Goal: Task Accomplishment & Management: Complete application form

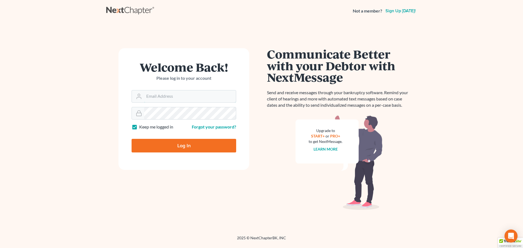
type input "[EMAIL_ADDRESS][DOMAIN_NAME]"
click at [177, 144] on input "Log In" at bounding box center [184, 146] width 105 height 14
type input "Thinking..."
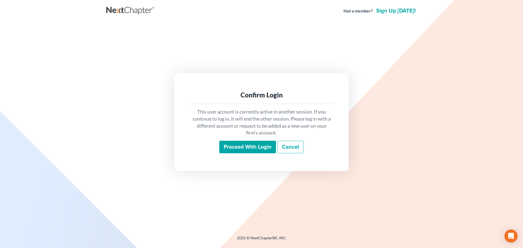
click at [242, 147] on input "Proceed with login" at bounding box center [247, 147] width 57 height 13
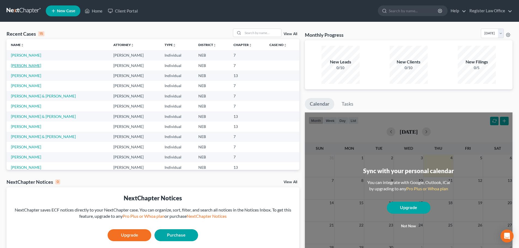
click at [34, 67] on link "Engdahl, Dillard" at bounding box center [26, 65] width 30 height 5
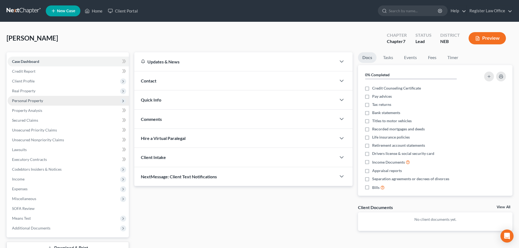
click at [26, 102] on span "Personal Property" at bounding box center [27, 100] width 31 height 5
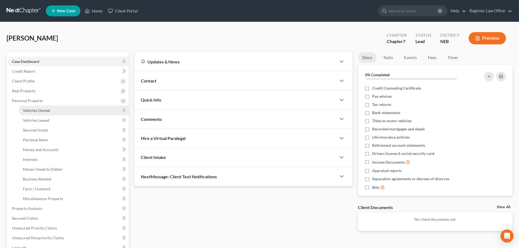
click at [26, 111] on span "Vehicles Owned" at bounding box center [36, 110] width 27 height 5
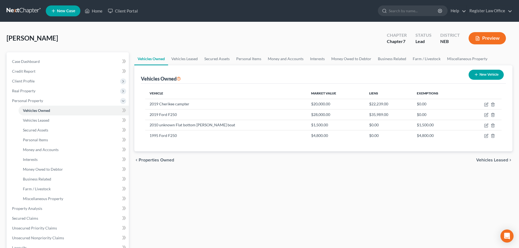
click at [482, 74] on button "New Vehicle" at bounding box center [485, 75] width 35 height 10
select select "0"
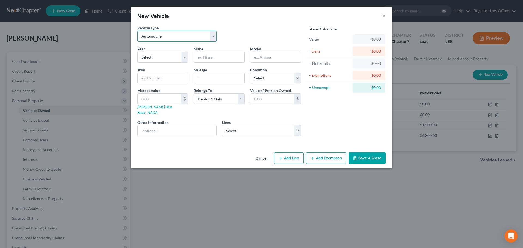
click at [166, 38] on select "Select Automobile Truck Trailer Watercraft Aircraft Motor Home Atv Other Vehicle" at bounding box center [176, 36] width 79 height 11
select select "7"
click at [137, 31] on select "Select Automobile Truck Trailer Watercraft Aircraft Motor Home Atv Other Vehicle" at bounding box center [176, 36] width 79 height 11
click at [158, 59] on select "Select 2026 2025 2024 2023 2022 2021 2020 2019 2018 2017 2016 2015 2014 2013 20…" at bounding box center [162, 57] width 51 height 11
select select "25"
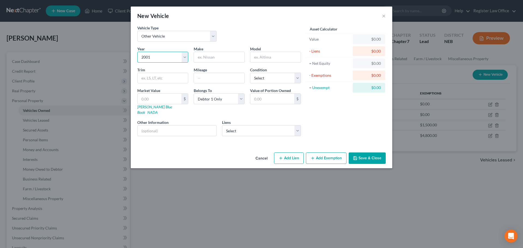
click at [137, 52] on select "Select 2026 2025 2024 2023 2022 2021 2020 2019 2018 2017 2016 2015 2014 2013 20…" at bounding box center [162, 57] width 51 height 11
click at [267, 54] on input "text" at bounding box center [275, 57] width 50 height 10
click at [214, 59] on input "text" at bounding box center [219, 57] width 50 height 10
type input "Coachman"
type input "Camper"
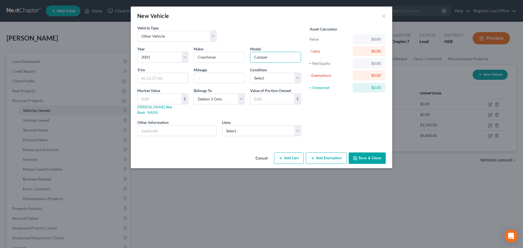
click at [363, 41] on div "$0.00" at bounding box center [369, 38] width 24 height 5
click at [163, 102] on input "text" at bounding box center [160, 99] width 44 height 10
type input "2"
type input "2.00"
type input "25"
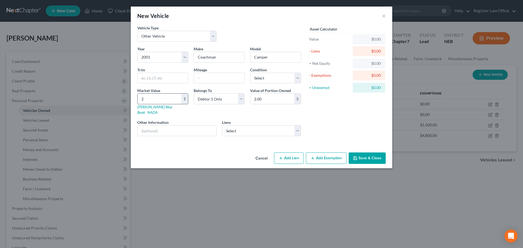
type input "25.00"
type input "250"
type input "250.00"
type input "2500"
type input "2,500.00"
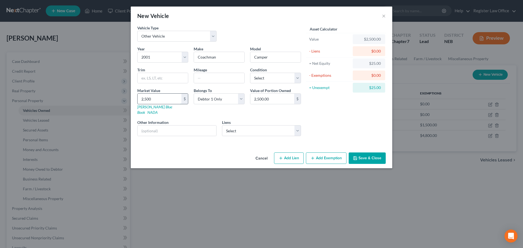
type input "2,50"
type input "250.00"
type input "25"
type input "25.00"
type input "2"
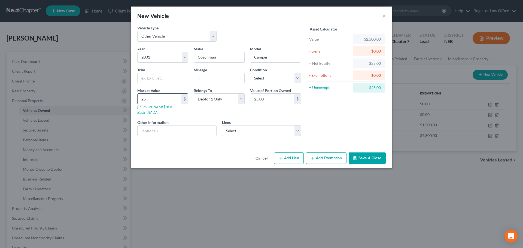
type input "2.00"
type input "5"
type input "5.00"
type input "50"
type input "50.00"
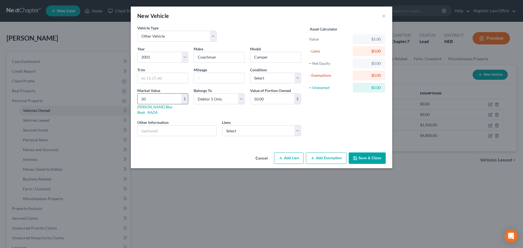
type input "500"
type input "500.00"
drag, startPoint x: 342, startPoint y: 130, endPoint x: 338, endPoint y: 135, distance: 6.0
click at [340, 133] on div "Asset Calculator Value $500.00 - Liens $0.00 = Net Equity $500.00 - Exemptions …" at bounding box center [346, 82] width 85 height 115
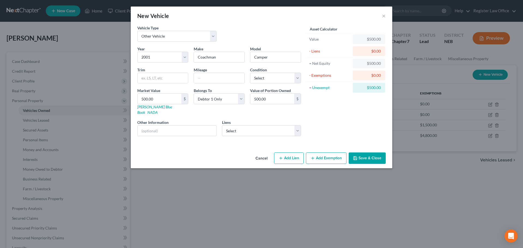
click at [323, 154] on button "Add Exemption" at bounding box center [326, 157] width 41 height 11
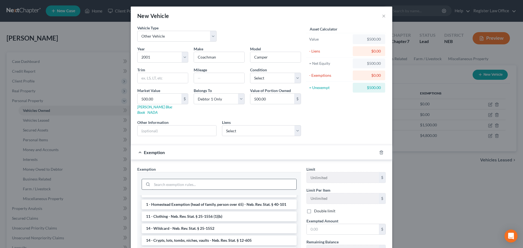
scroll to position [54, 0]
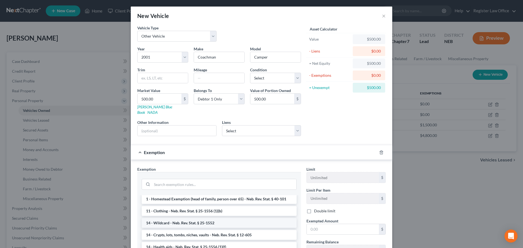
click at [181, 218] on li "14 - Wildcard - Neb. Rev. Stat. § 25-1552" at bounding box center [219, 223] width 155 height 10
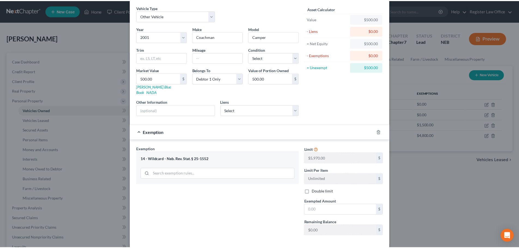
scroll to position [42, 0]
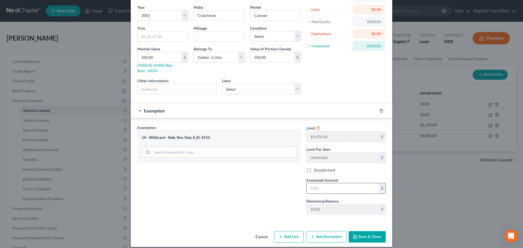
click at [315, 183] on input "text" at bounding box center [343, 188] width 72 height 10
type input "500.00"
click at [359, 231] on button "Save & Close" at bounding box center [367, 236] width 37 height 11
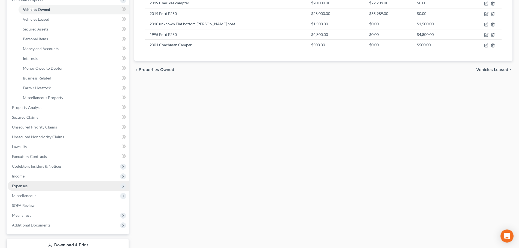
scroll to position [109, 0]
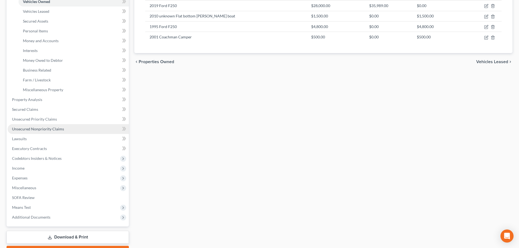
click at [33, 130] on span "Unsecured Nonpriority Claims" at bounding box center [38, 129] width 52 height 5
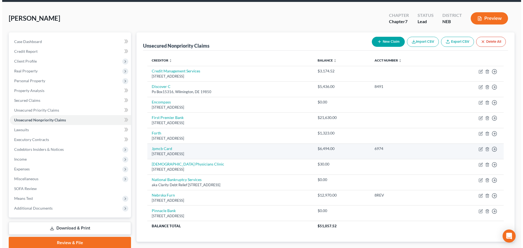
scroll to position [52, 0]
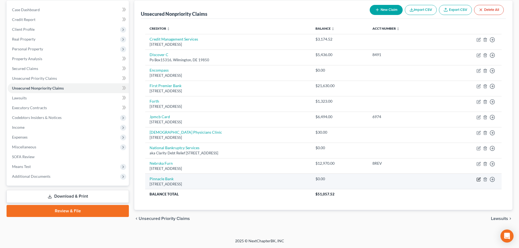
click at [479, 179] on icon "button" at bounding box center [479, 179] width 2 height 2
select select "30"
select select "0"
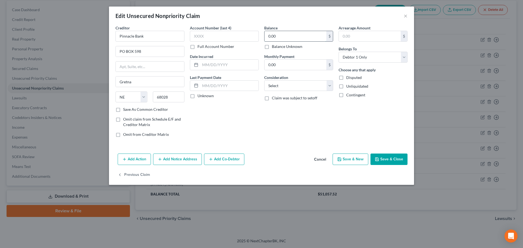
click at [278, 37] on input "0.00" at bounding box center [295, 36] width 62 height 10
type input "2,000.00"
click at [300, 109] on div "Balance 2,000.00 $ Balance Unknown Balance Undetermined 2,000.00 $ Balance Unkn…" at bounding box center [298, 83] width 74 height 117
click at [346, 87] on label "Unliquidated" at bounding box center [357, 86] width 22 height 5
click at [348, 87] on input "Unliquidated" at bounding box center [350, 86] width 4 height 4
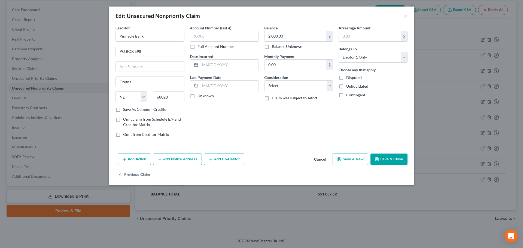
checkbox input "true"
click at [383, 157] on button "Save & Close" at bounding box center [388, 159] width 37 height 11
type input "0"
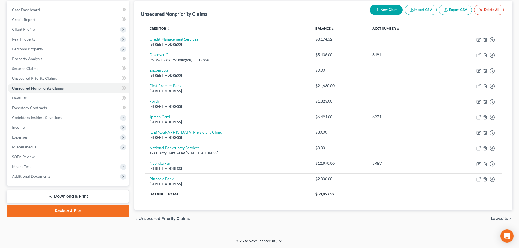
click at [386, 12] on button "New Claim" at bounding box center [385, 10] width 33 height 10
select select "0"
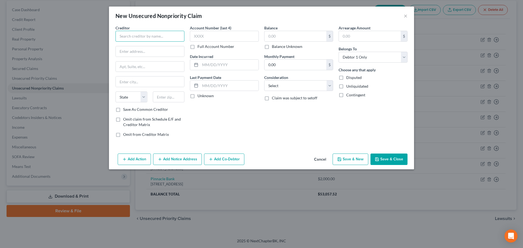
click at [155, 38] on input "text" at bounding box center [149, 36] width 69 height 11
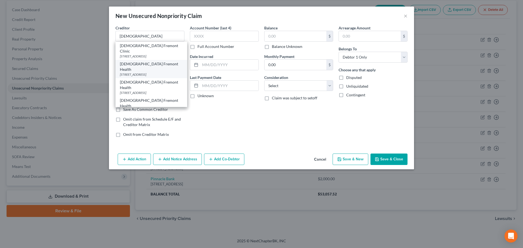
click at [149, 61] on div "Methodist Fremont Health" at bounding box center [151, 66] width 63 height 11
type input "Methodist Fremont Health"
type input "PO Box 2797"
type input "Omaha"
select select "30"
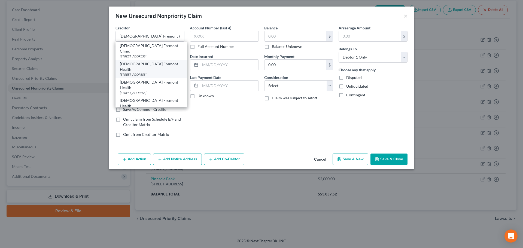
type input "68103"
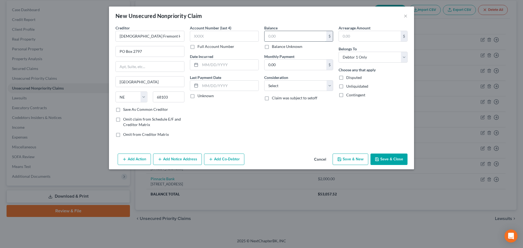
click at [276, 36] on input "text" at bounding box center [295, 36] width 62 height 10
type input "1,500.00"
click at [265, 112] on div "Balance 1,500.00 $ Balance Unknown Balance Undetermined 1,500.00 $ Balance Unkn…" at bounding box center [298, 83] width 74 height 117
click at [346, 86] on label "Unliquidated" at bounding box center [357, 86] width 22 height 5
click at [348, 86] on input "Unliquidated" at bounding box center [350, 86] width 4 height 4
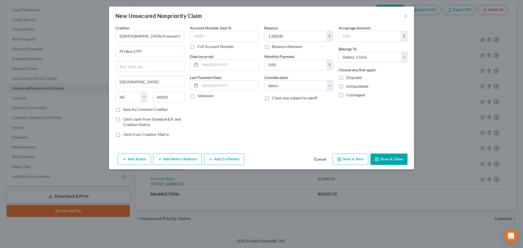
checkbox input "true"
click at [381, 159] on button "Save & Close" at bounding box center [388, 159] width 37 height 11
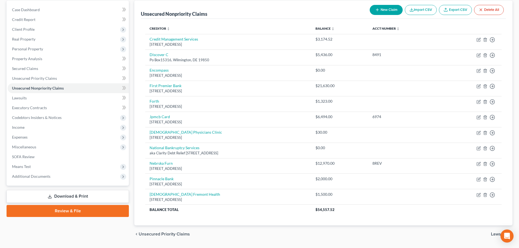
click at [380, 9] on button "New Claim" at bounding box center [385, 10] width 33 height 10
select select "0"
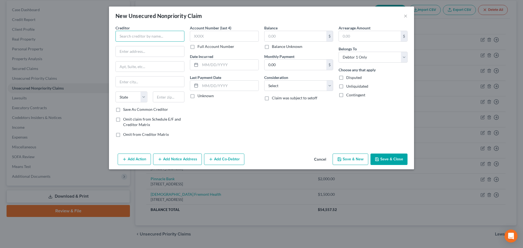
click at [160, 41] on input "text" at bounding box center [149, 36] width 69 height 11
click at [159, 40] on input "Cellular One" at bounding box center [149, 36] width 69 height 11
type input "Cellular One"
paste input "1170 Devon Park Drive, Suite 104, Wayne, PA 19087"
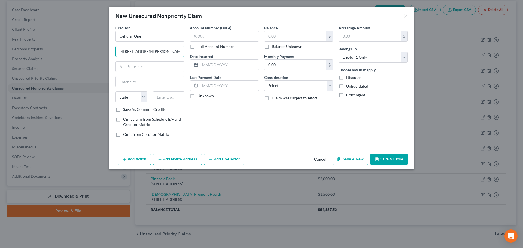
scroll to position [0, 27]
type input "1170 Devon Park Drive, Suite 104, Wayne, PA 19087"
click at [132, 83] on input "text" at bounding box center [150, 82] width 68 height 10
click at [178, 51] on input "1170 Devon Park Drive, Suite 104, Wayne, PA 19087" at bounding box center [150, 51] width 68 height 10
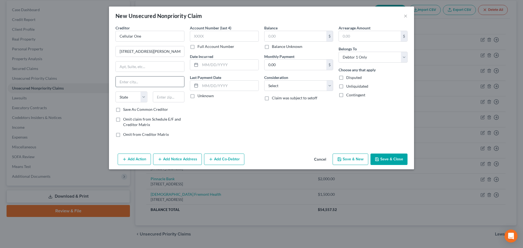
paste input "1170 Devon Park Drive, Suite 104, Wayne, PA 19087"
drag, startPoint x: 146, startPoint y: 82, endPoint x: 90, endPoint y: 76, distance: 56.4
click at [90, 76] on div "New Unsecured Nonpriority Claim × Creditor * Cellular One 1170 Devon Park Drive…" at bounding box center [261, 124] width 523 height 248
type input "Wayne, PA 19087"
click at [123, 96] on select "State AL AK AR AZ CA CO CT DE DC FL GA GU HI ID IL IN IA KS KY LA ME MD MA MI M…" at bounding box center [131, 96] width 32 height 11
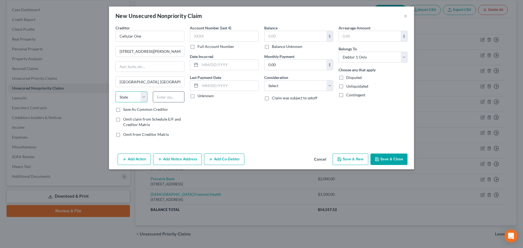
select select "39"
click at [162, 94] on input "text" at bounding box center [169, 96] width 32 height 11
type input "19087"
click at [231, 120] on div "Account Number (last 4) Full Account Number Date Incurred Last Payment Date Unk…" at bounding box center [224, 83] width 74 height 117
type input "Wayne"
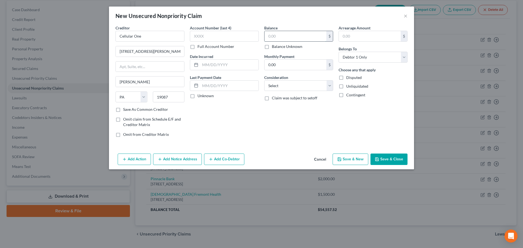
click at [285, 35] on input "text" at bounding box center [295, 36] width 62 height 10
click at [272, 47] on label "Balance Unknown" at bounding box center [287, 46] width 30 height 5
click at [274, 47] on input "Balance Unknown" at bounding box center [276, 46] width 4 height 4
checkbox input "true"
type input "0.00"
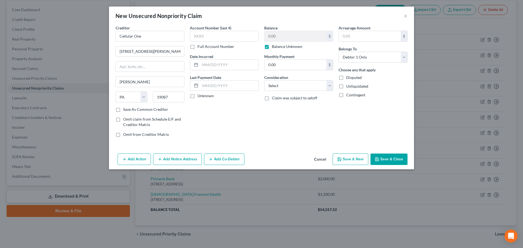
click at [379, 159] on icon "button" at bounding box center [377, 159] width 4 height 4
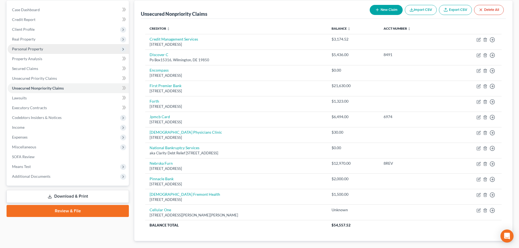
click at [42, 50] on span "Personal Property" at bounding box center [27, 49] width 31 height 5
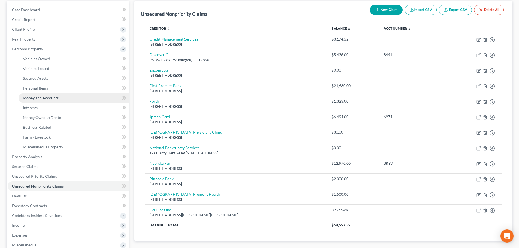
click at [50, 97] on span "Money and Accounts" at bounding box center [41, 98] width 36 height 5
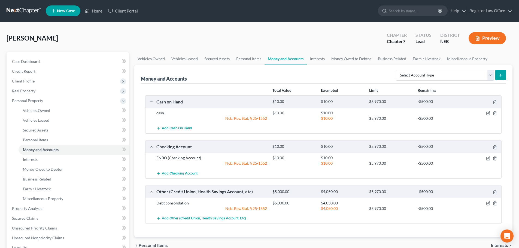
click at [485, 158] on div at bounding box center [482, 157] width 39 height 5
click at [487, 160] on icon "button" at bounding box center [488, 158] width 4 height 4
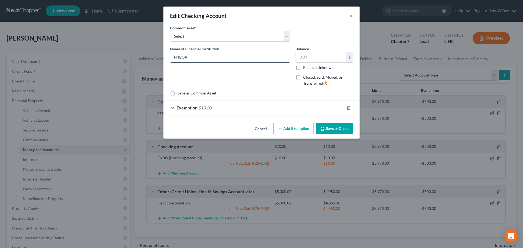
type input "FNBO"
click at [315, 53] on input "text" at bounding box center [321, 57] width 50 height 10
type input "400.00"
click at [277, 77] on div "Name of Financial Institution * FNBO" at bounding box center [230, 68] width 126 height 45
click at [175, 108] on div "Exemption $10.00" at bounding box center [253, 107] width 181 height 14
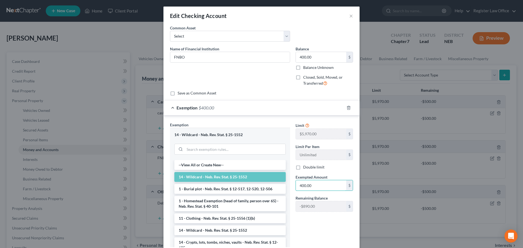
type input "400.00"
click at [306, 223] on div "Limit $5,970.00 $ Limit Per Item Unlimited $ Double limit Exempted Amount * 400…" at bounding box center [324, 187] width 63 height 130
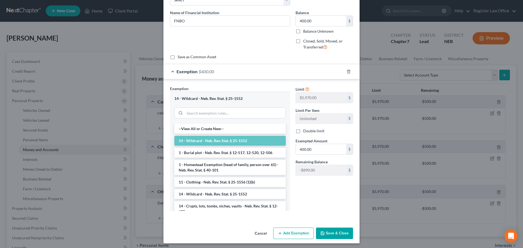
scroll to position [38, 0]
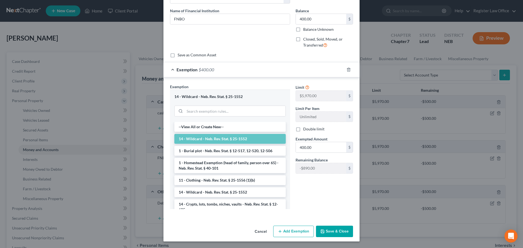
click at [334, 231] on button "Save & Close" at bounding box center [334, 231] width 37 height 11
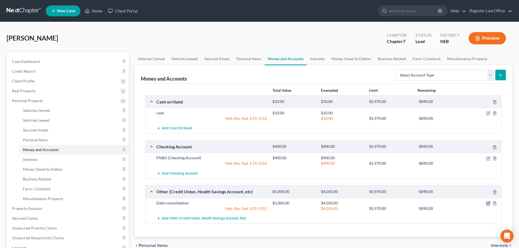
click at [488, 204] on icon "button" at bounding box center [488, 203] width 4 height 4
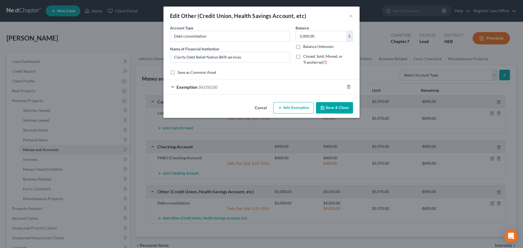
click at [175, 85] on div "Exemption $4,050.00" at bounding box center [253, 87] width 181 height 14
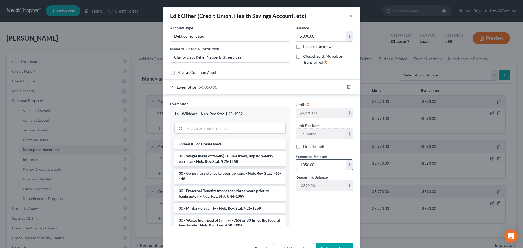
click at [314, 166] on input "4,050.00" at bounding box center [321, 165] width 50 height 10
type input "3,160"
click at [317, 207] on div "Limit $5,970.00 $ Limit Per Item Unlimited $ Double limit Exempted Amount * 3,1…" at bounding box center [324, 166] width 63 height 130
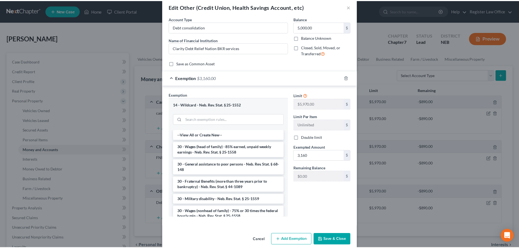
scroll to position [17, 0]
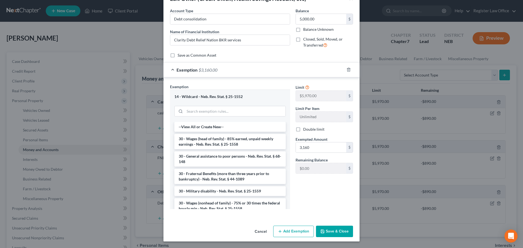
click at [329, 230] on button "Save & Close" at bounding box center [334, 231] width 37 height 11
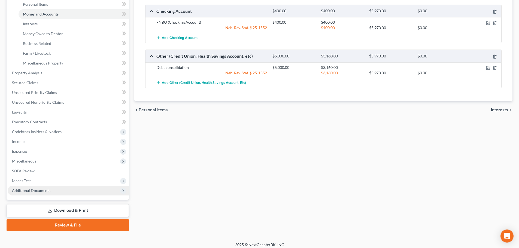
scroll to position [136, 0]
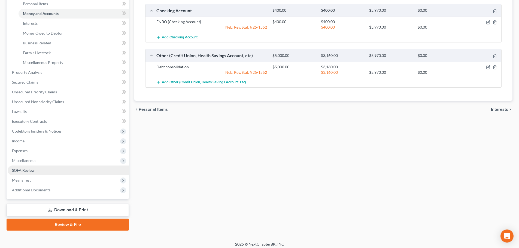
click at [46, 170] on link "SOFA Review" at bounding box center [68, 171] width 121 height 10
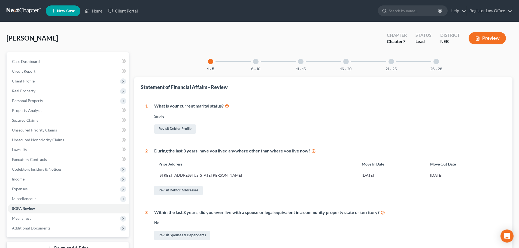
click at [349, 61] on div "16 - 20" at bounding box center [346, 61] width 19 height 19
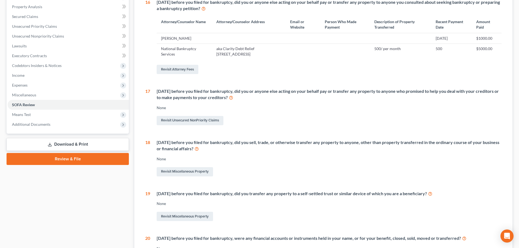
scroll to position [27, 0]
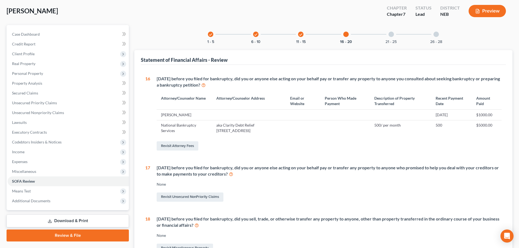
click at [302, 35] on icon "check" at bounding box center [301, 35] width 4 height 4
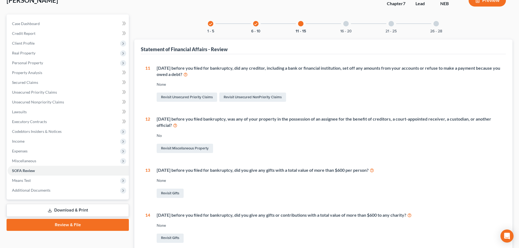
scroll to position [28, 0]
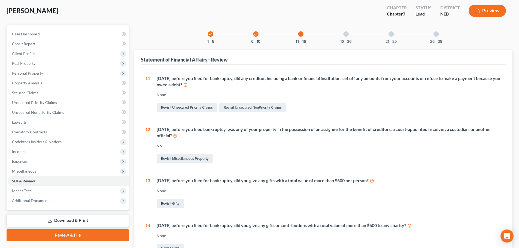
click at [256, 34] on icon "check" at bounding box center [256, 34] width 4 height 4
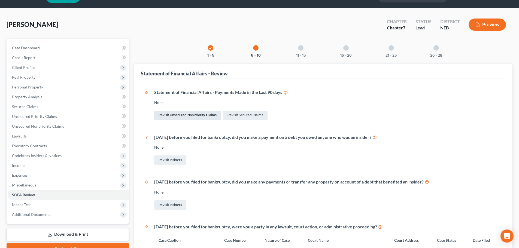
scroll to position [0, 0]
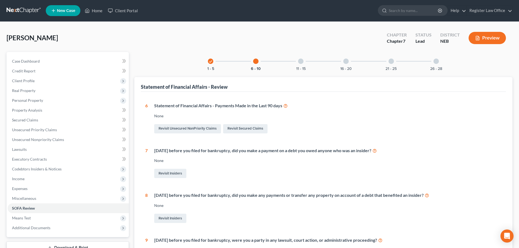
click at [211, 63] on icon "check" at bounding box center [211, 62] width 4 height 4
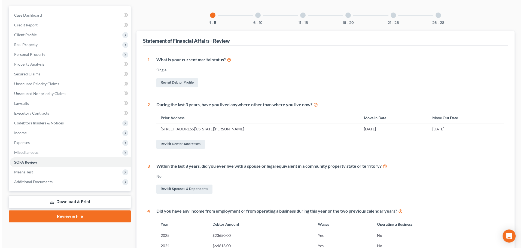
scroll to position [0, 0]
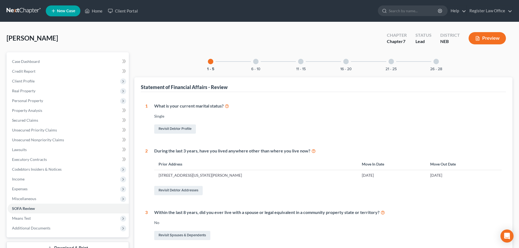
click at [255, 62] on div at bounding box center [255, 61] width 5 height 5
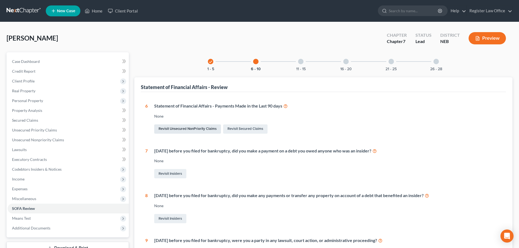
click at [193, 129] on link "Revisit Unsecured NonPriority Claims" at bounding box center [187, 128] width 67 height 9
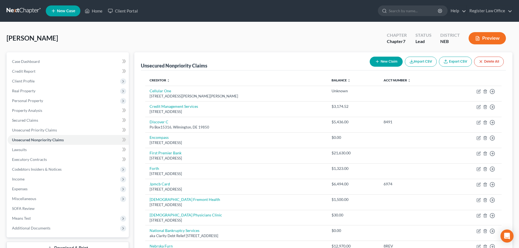
click at [387, 64] on button "New Claim" at bounding box center [385, 62] width 33 height 10
select select "0"
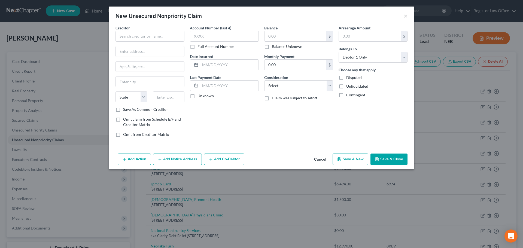
click at [123, 136] on label "Omit from Creditor Matrix" at bounding box center [146, 134] width 46 height 5
click at [125, 135] on input "Omit from Creditor Matrix" at bounding box center [127, 134] width 4 height 4
checkbox input "true"
click at [138, 39] on input "text" at bounding box center [149, 36] width 69 height 11
type input "Josh Syrovotton"
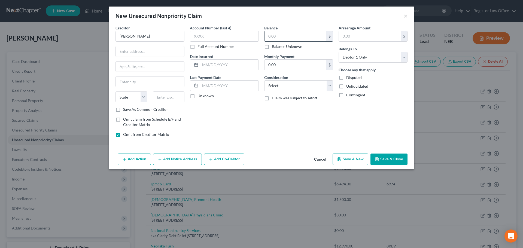
click at [284, 35] on input "text" at bounding box center [295, 36] width 62 height 10
type input "0"
click at [280, 89] on select "Select Cable / Satellite Services Collection Agency Credit Card Debt Debt Couns…" at bounding box center [298, 85] width 69 height 11
select select "14"
click at [264, 80] on select "Select Cable / Satellite Services Collection Agency Credit Card Debt Debt Couns…" at bounding box center [298, 85] width 69 height 11
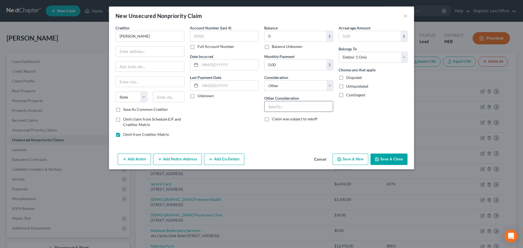
click at [274, 108] on input "text" at bounding box center [298, 106] width 68 height 10
type input "Owed 1200 was paid from sale of home he was co owner"
click at [294, 135] on div "Balance 0.00 $ Balance Unknown Balance Undetermined 0 $ Balance Unknown Monthly…" at bounding box center [298, 83] width 74 height 117
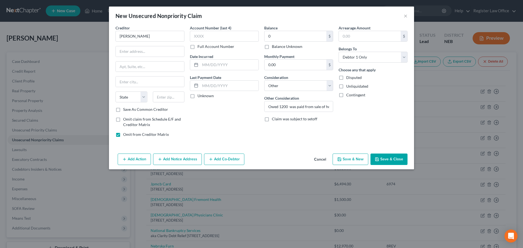
click at [144, 159] on button "Add Action" at bounding box center [134, 159] width 33 height 11
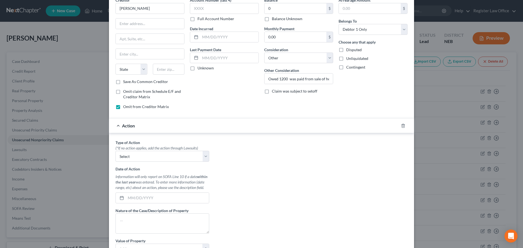
scroll to position [27, 0]
click at [116, 127] on div "Action" at bounding box center [254, 126] width 290 height 14
click at [116, 126] on div "Action" at bounding box center [254, 126] width 290 height 14
click at [401, 127] on icon "button" at bounding box center [403, 126] width 4 height 4
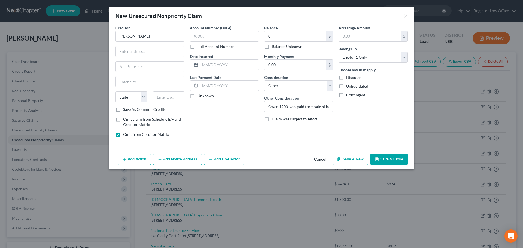
scroll to position [0, 0]
click at [137, 161] on button "Add Action" at bounding box center [134, 159] width 33 height 11
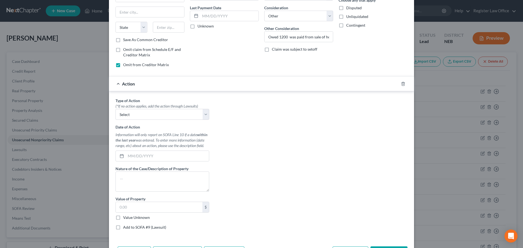
scroll to position [82, 0]
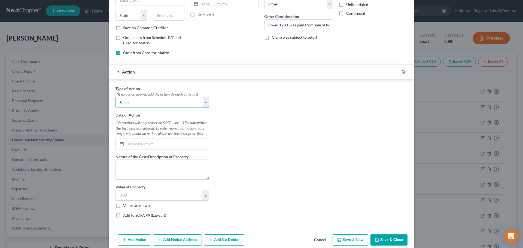
click at [145, 103] on select "Select Repossession Garnishment Foreclosure Personal Injury Attached, Seized, O…" at bounding box center [162, 102] width 94 height 11
click at [262, 139] on div "Type of Action * (*If no action applies, add the action through Lawsuits) Selec…" at bounding box center [261, 154] width 297 height 136
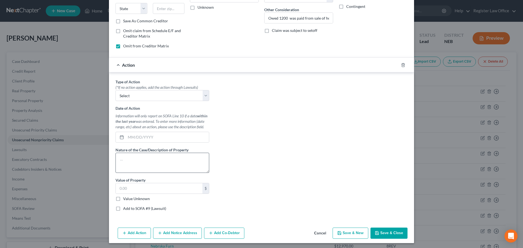
scroll to position [90, 0]
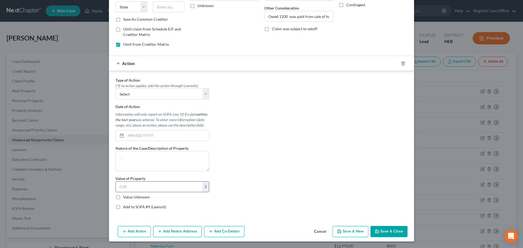
click at [131, 186] on input "text" at bounding box center [159, 187] width 87 height 10
type input "1,200.00"
click at [236, 170] on div "Type of Action * (*If no action applies, add the action through Lawsuits) Selec…" at bounding box center [261, 145] width 297 height 136
click at [117, 155] on textarea at bounding box center [162, 161] width 94 height 20
type textarea "owed joint owner of sold home"
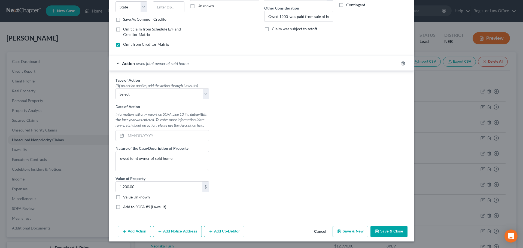
click at [375, 232] on icon "button" at bounding box center [377, 231] width 4 height 4
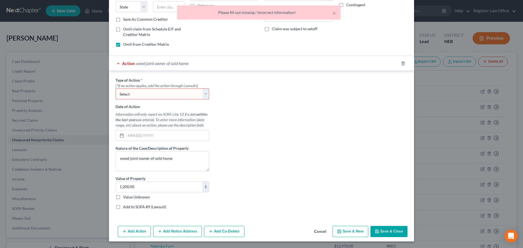
click at [150, 96] on select "Select Repossession Garnishment Foreclosure Personal Injury Attached, Seized, O…" at bounding box center [162, 93] width 94 height 11
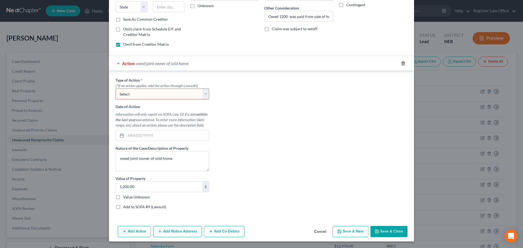
click at [401, 62] on polyline "button" at bounding box center [402, 62] width 3 height 0
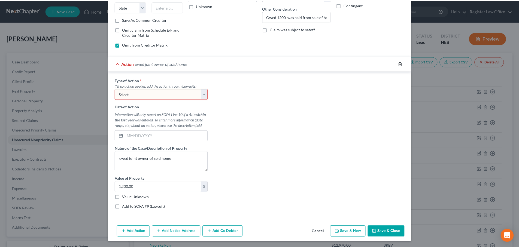
scroll to position [0, 0]
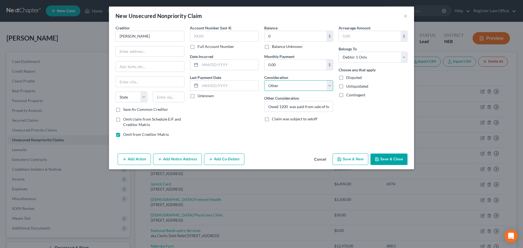
click at [329, 86] on select "Select Cable / Satellite Services Collection Agency Credit Card Debt Debt Couns…" at bounding box center [298, 85] width 69 height 11
click at [382, 158] on button "Save & Close" at bounding box center [388, 159] width 37 height 11
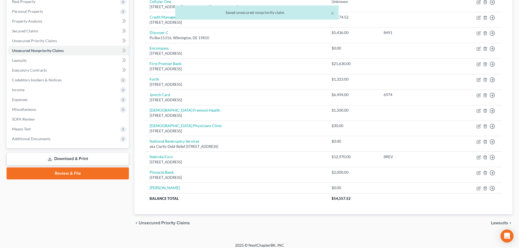
scroll to position [94, 0]
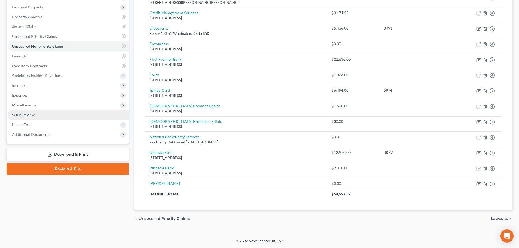
click at [27, 116] on span "SOFA Review" at bounding box center [23, 114] width 23 height 5
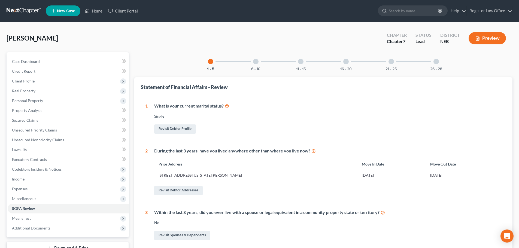
click at [256, 63] on div at bounding box center [255, 61] width 5 height 5
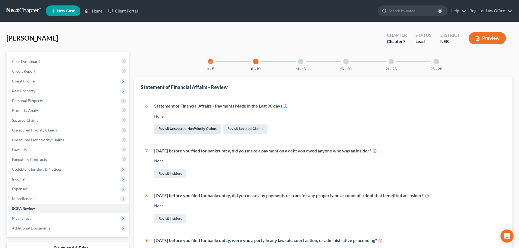
click at [212, 133] on link "Revisit Unsecured NonPriority Claims" at bounding box center [187, 128] width 67 height 9
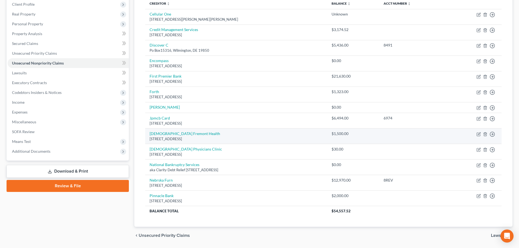
scroll to position [82, 0]
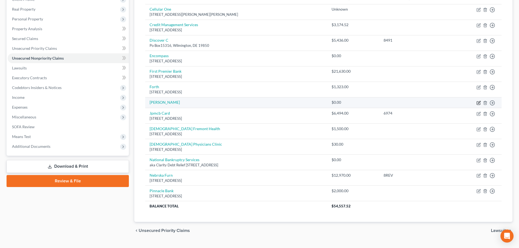
click at [476, 103] on icon "button" at bounding box center [477, 102] width 3 height 3
select select "14"
select select "0"
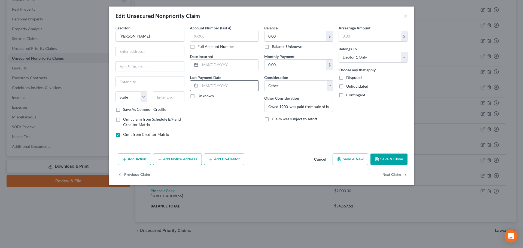
click at [221, 87] on input "text" at bounding box center [229, 86] width 58 height 10
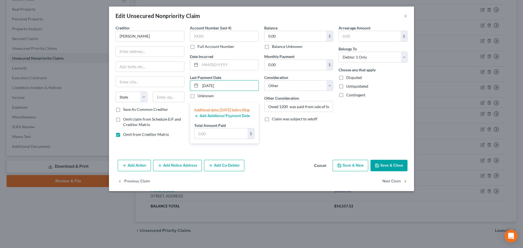
type input "08/15/2025"
click at [250, 95] on div "Unknown" at bounding box center [224, 95] width 69 height 5
click at [219, 139] on input "text" at bounding box center [220, 134] width 53 height 10
type input "1,200.00"
click at [295, 145] on div "Balance 0.00 $ Balance Unknown Balance Undetermined 0.00 $ Balance Unknown Mont…" at bounding box center [298, 86] width 74 height 123
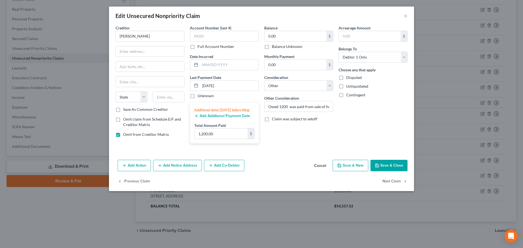
click at [387, 171] on button "Save & Close" at bounding box center [388, 165] width 37 height 11
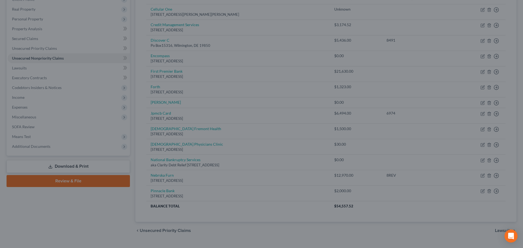
type input "0"
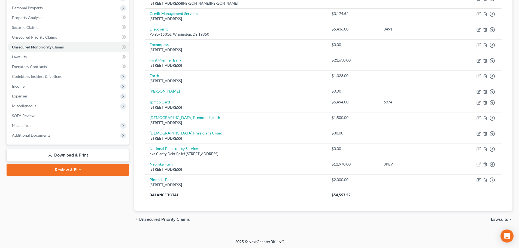
scroll to position [94, 0]
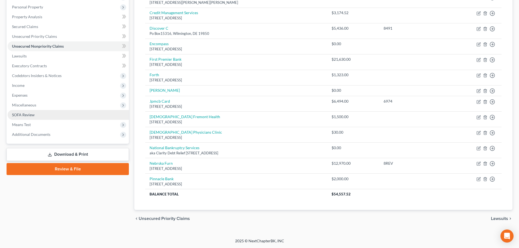
click at [22, 113] on span "SOFA Review" at bounding box center [23, 114] width 23 height 5
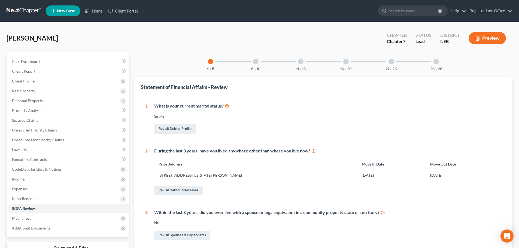
click at [301, 62] on div at bounding box center [300, 61] width 5 height 5
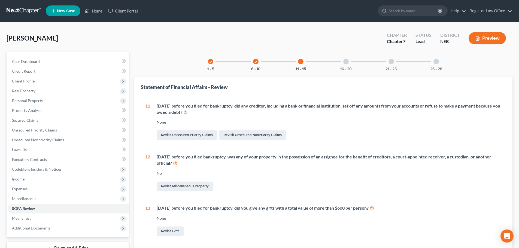
click at [346, 62] on div at bounding box center [345, 61] width 5 height 5
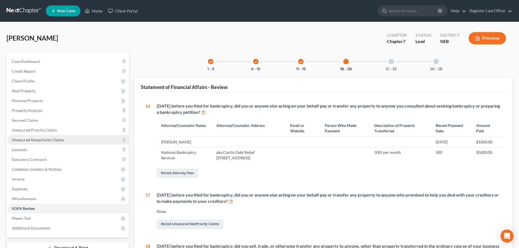
click at [37, 139] on span "Unsecured Nonpriority Claims" at bounding box center [38, 140] width 52 height 5
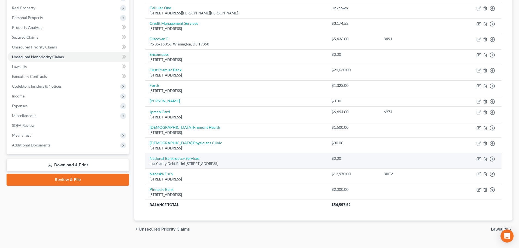
scroll to position [94, 0]
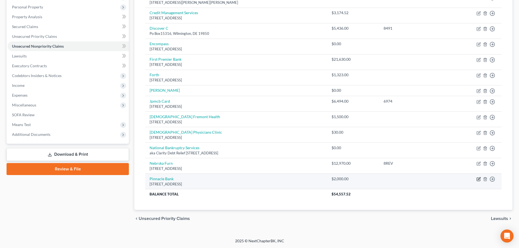
click at [479, 181] on icon "button" at bounding box center [478, 179] width 4 height 4
select select "30"
select select "0"
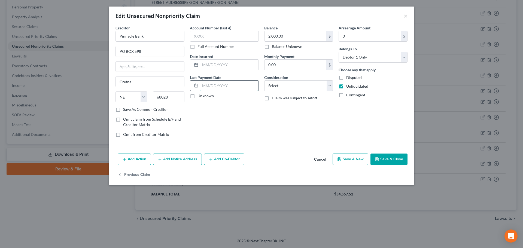
click at [216, 87] on input "text" at bounding box center [229, 86] width 58 height 10
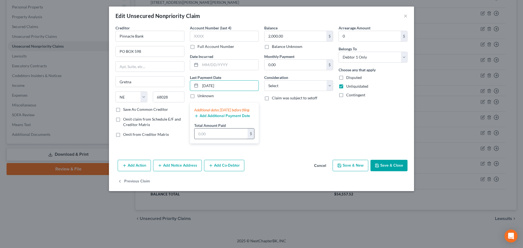
type input "08/01/2025"
click at [234, 139] on input "text" at bounding box center [220, 134] width 53 height 10
click at [284, 136] on div "Balance 2,000.00 $ Balance Unknown Balance Undetermined 2,000.00 $ Balance Unkn…" at bounding box center [298, 86] width 74 height 123
type input "1,400"
click at [304, 126] on div "Balance 2,000.00 $ Balance Unknown Balance Undetermined 2,000.00 $ Balance Unkn…" at bounding box center [298, 86] width 74 height 123
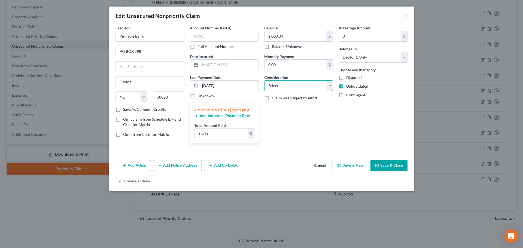
click at [299, 87] on select "Select Cable / Satellite Services Collection Agency Credit Card Debt Debt Couns…" at bounding box center [298, 85] width 69 height 11
click at [366, 115] on div "Arrearage Amount 0 $ Belongs To * Select Debtor 1 Only Debtor 2 Only Debtor 1 A…" at bounding box center [373, 86] width 74 height 123
click at [279, 148] on div "Balance 2,000.00 $ Balance Unknown Balance Undetermined 2,000.00 $ Balance Unkn…" at bounding box center [298, 86] width 74 height 123
click at [389, 171] on button "Save & Close" at bounding box center [388, 165] width 37 height 11
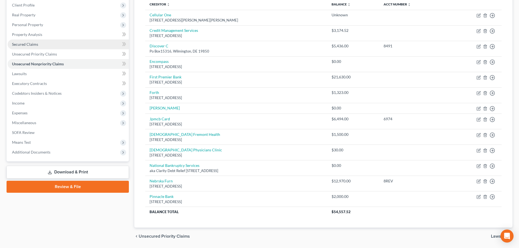
scroll to position [66, 0]
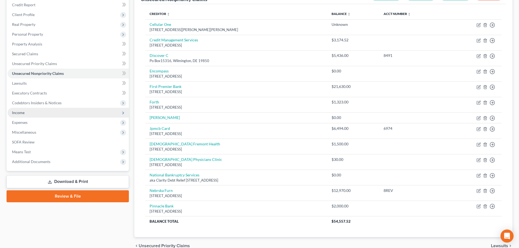
click at [28, 113] on span "Income" at bounding box center [68, 113] width 121 height 10
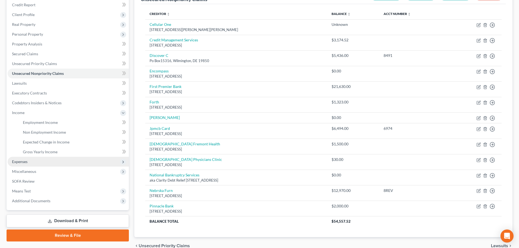
click at [30, 161] on span "Expenses" at bounding box center [68, 162] width 121 height 10
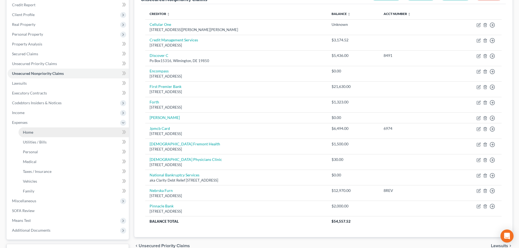
click at [45, 133] on link "Home" at bounding box center [74, 132] width 110 height 10
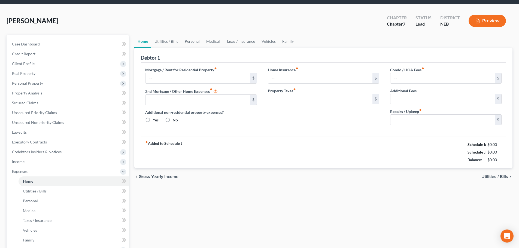
scroll to position [1, 0]
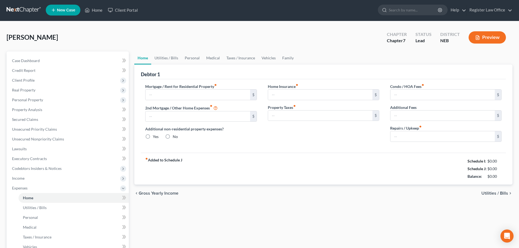
type input "750.00"
type input "0.00"
radio input "true"
type input "0.00"
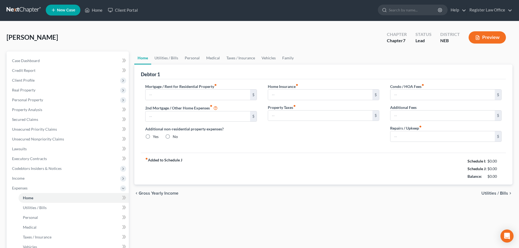
type input "0.00"
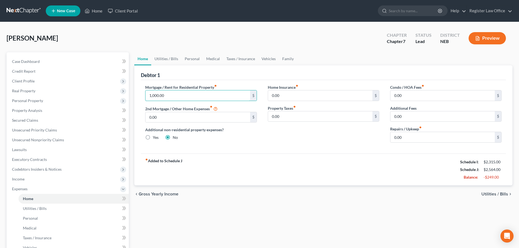
type input "1,000.00"
click at [256, 135] on div "Additional non-residential property expenses? Yes No" at bounding box center [200, 133] width 111 height 13
click at [187, 59] on link "Personal" at bounding box center [192, 58] width 22 height 13
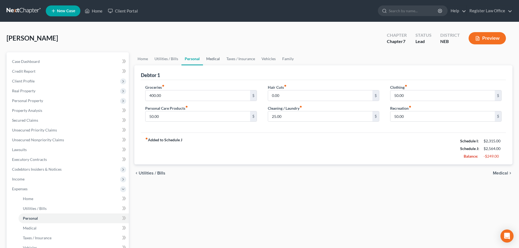
click at [207, 59] on link "Medical" at bounding box center [213, 58] width 20 height 13
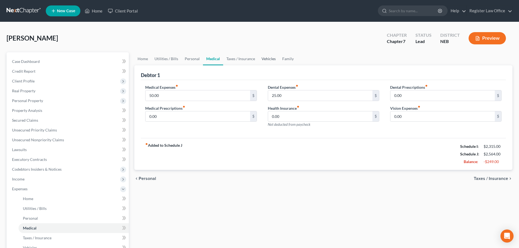
click at [267, 59] on link "Vehicles" at bounding box center [268, 58] width 21 height 13
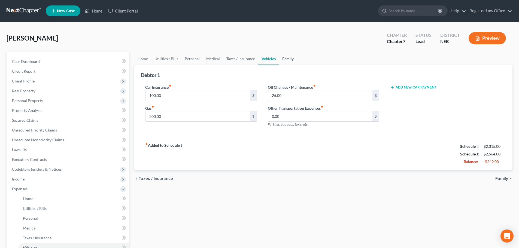
click at [284, 59] on link "Family" at bounding box center [288, 58] width 18 height 13
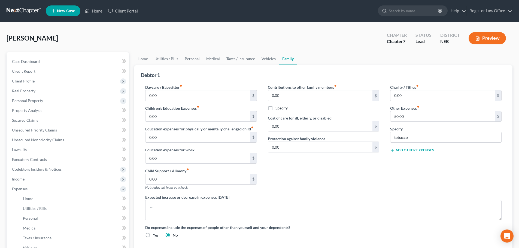
click at [415, 151] on button "Add Other Expenses" at bounding box center [412, 150] width 44 height 4
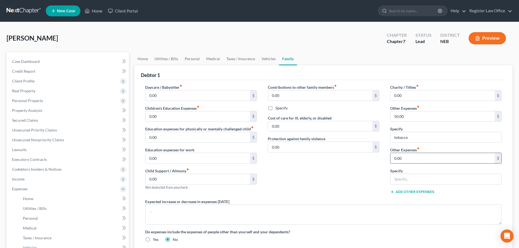
click at [411, 162] on input "0.00" at bounding box center [442, 158] width 104 height 10
type input "400.00"
click at [405, 180] on input "text" at bounding box center [445, 179] width 111 height 10
type input "p"
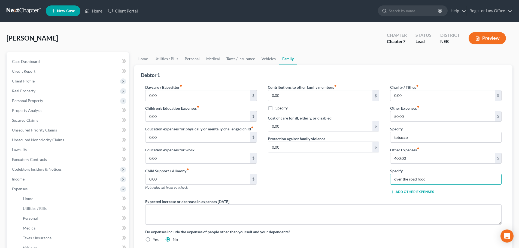
type input "over the road food"
click at [300, 171] on div "Contributions to other family members fiber_manual_record 0.00 $ Specify Cost o…" at bounding box center [323, 141] width 122 height 114
click at [189, 59] on link "Personal" at bounding box center [192, 58] width 22 height 13
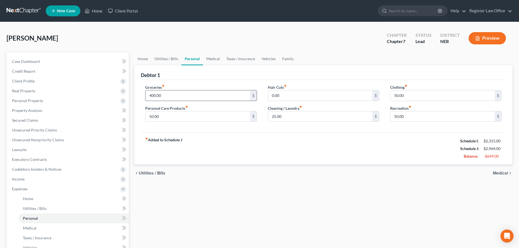
click at [163, 94] on input "400.00" at bounding box center [197, 95] width 104 height 10
type input "300.00"
click at [215, 133] on div "fiber_manual_record Added to Schedule J Schedule I: $2,315.00 Schedule J: $2,86…" at bounding box center [323, 149] width 365 height 32
click at [282, 56] on link "Family" at bounding box center [288, 58] width 18 height 13
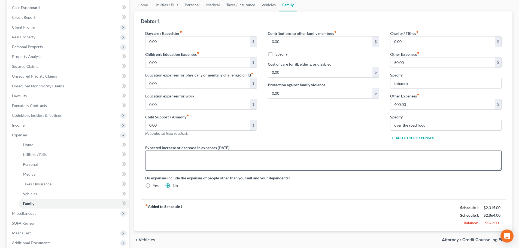
scroll to position [54, 0]
click at [153, 159] on textarea at bounding box center [323, 160] width 356 height 20
type textarea "need to replace vehicle"
click at [312, 207] on div "fiber_manual_record Added to Schedule J Schedule I: $2,315.00 Schedule J: $2,86…" at bounding box center [323, 215] width 365 height 32
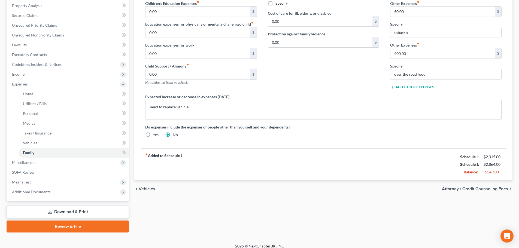
scroll to position [110, 0]
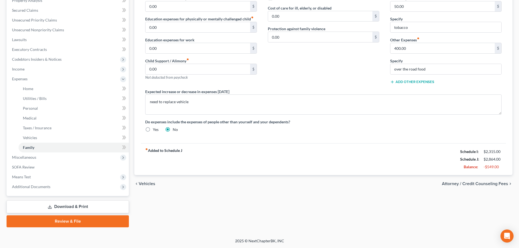
click at [70, 206] on link "Download & Print" at bounding box center [68, 206] width 122 height 13
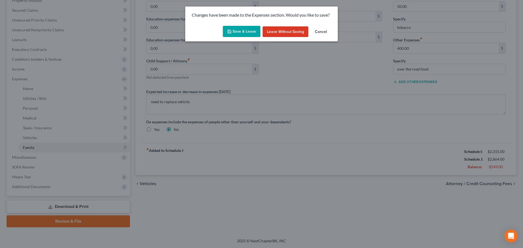
click at [248, 29] on button "Save & Leave" at bounding box center [242, 31] width 38 height 11
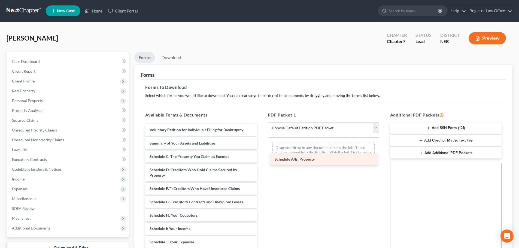
drag, startPoint x: 174, startPoint y: 156, endPoint x: 299, endPoint y: 159, distance: 125.0
click at [261, 159] on div "Schedule A/B: Property Voluntary Petition for Individuals Filing for Bankruptcy…" at bounding box center [201, 247] width 120 height 247
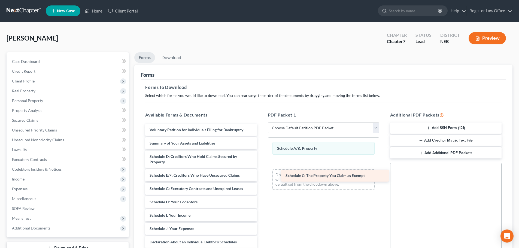
drag, startPoint x: 187, startPoint y: 158, endPoint x: 323, endPoint y: 170, distance: 136.7
click at [261, 170] on div "Schedule C: The Property You Claim as Exempt Voluntary Petition for Individuals…" at bounding box center [201, 241] width 120 height 234
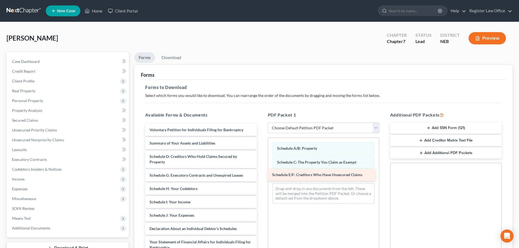
drag, startPoint x: 181, startPoint y: 177, endPoint x: 304, endPoint y: 176, distance: 122.5
click at [261, 176] on div "Schedule E/F: Creditors Who Have Unsecured Claims Voluntary Petition for Indivi…" at bounding box center [201, 234] width 120 height 221
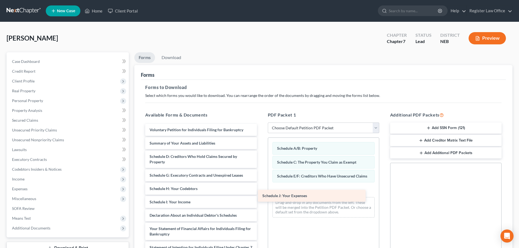
drag, startPoint x: 177, startPoint y: 213, endPoint x: 299, endPoint y: 190, distance: 124.3
click at [261, 190] on div "Schedule J: Your Expenses Voluntary Petition for Individuals Filing for Bankrup…" at bounding box center [201, 227] width 120 height 207
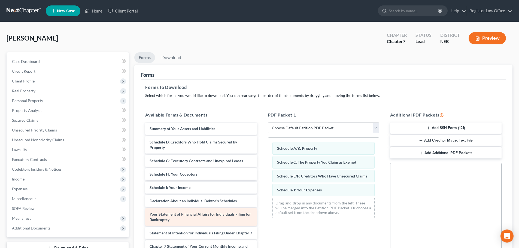
scroll to position [27, 0]
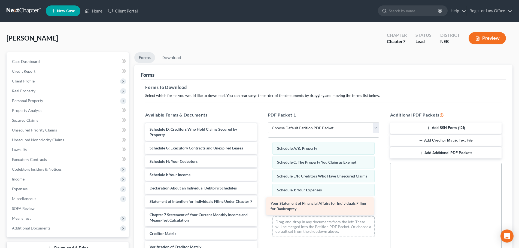
drag, startPoint x: 176, startPoint y: 203, endPoint x: 296, endPoint y: 204, distance: 120.1
click at [261, 204] on div "Your Statement of Financial Affairs for Individuals Filing for Bankruptcy Volun…" at bounding box center [201, 191] width 120 height 188
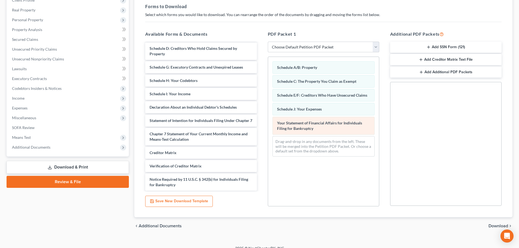
scroll to position [82, 0]
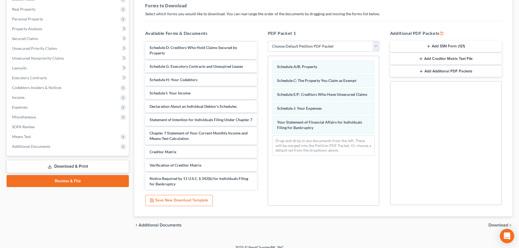
click at [506, 232] on div "Open Intercom Messenger" at bounding box center [507, 236] width 14 height 14
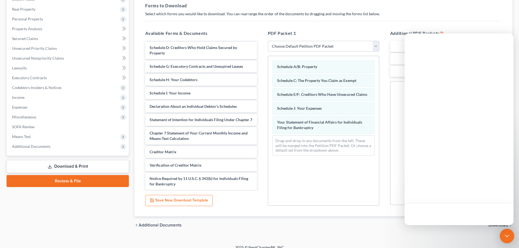
scroll to position [0, 0]
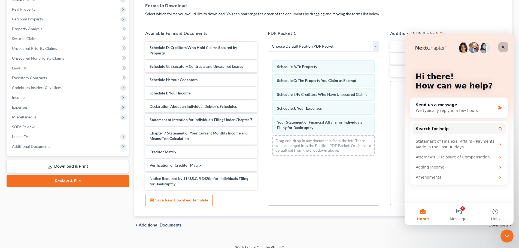
click at [503, 45] on icon "Close" at bounding box center [503, 47] width 4 height 4
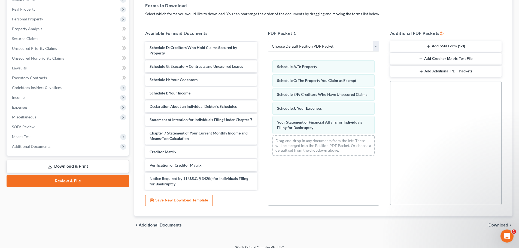
click at [496, 225] on span "Download" at bounding box center [498, 225] width 20 height 4
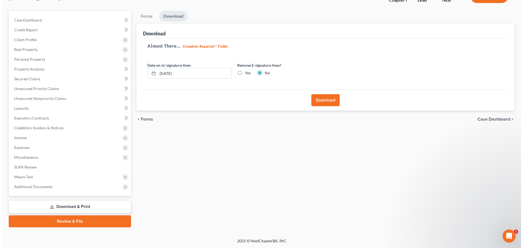
scroll to position [41, 0]
click at [168, 73] on input "09/04/2025" at bounding box center [192, 73] width 74 height 10
type input "09/03/2025"
click at [246, 97] on div "Download" at bounding box center [323, 100] width 365 height 21
click at [327, 99] on button "Download" at bounding box center [323, 100] width 28 height 12
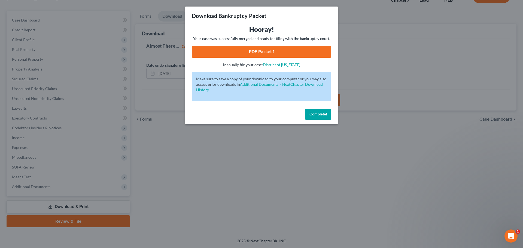
click at [279, 52] on link "PDF Packet 1" at bounding box center [261, 52] width 139 height 12
